Goal: Information Seeking & Learning: Learn about a topic

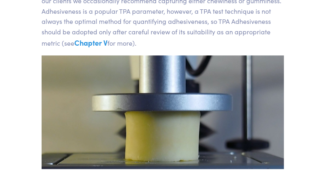
scroll to position [215, 0]
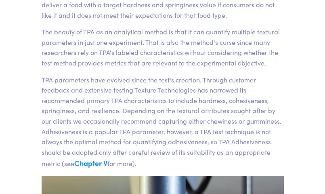
drag, startPoint x: 165, startPoint y: 20, endPoint x: 10, endPoint y: 83, distance: 167.9
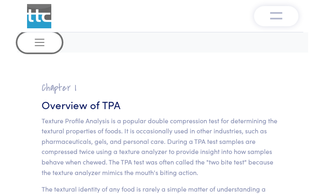
click at [52, 34] on button "Toggle navigation" at bounding box center [39, 42] width 44 height 20
click at [41, 35] on button "Toggle navigation" at bounding box center [39, 42] width 44 height 20
click at [38, 45] on span "Toggle navigation" at bounding box center [40, 42] width 12 height 12
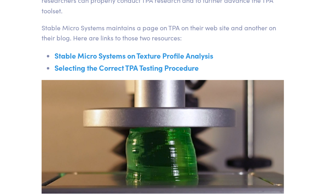
scroll to position [11116, 0]
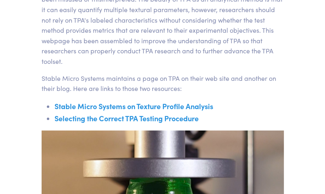
click at [124, 101] on link "Stable Micro Systems on Texture Profile Analysis" at bounding box center [134, 106] width 159 height 10
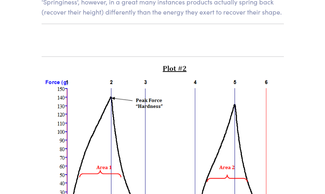
scroll to position [5751, 0]
